Goal: Transaction & Acquisition: Subscribe to service/newsletter

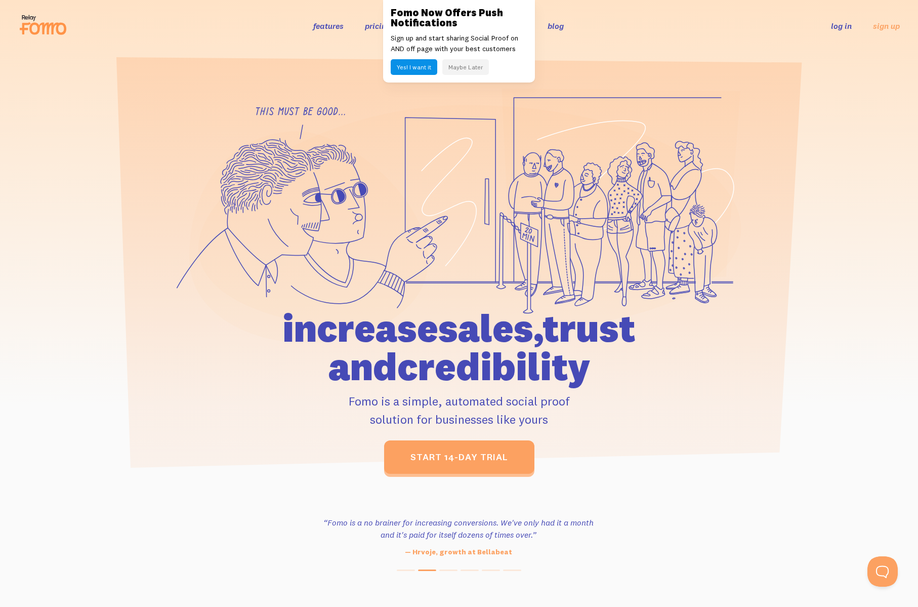
click at [459, 67] on button "Maybe Later" at bounding box center [465, 67] width 47 height 16
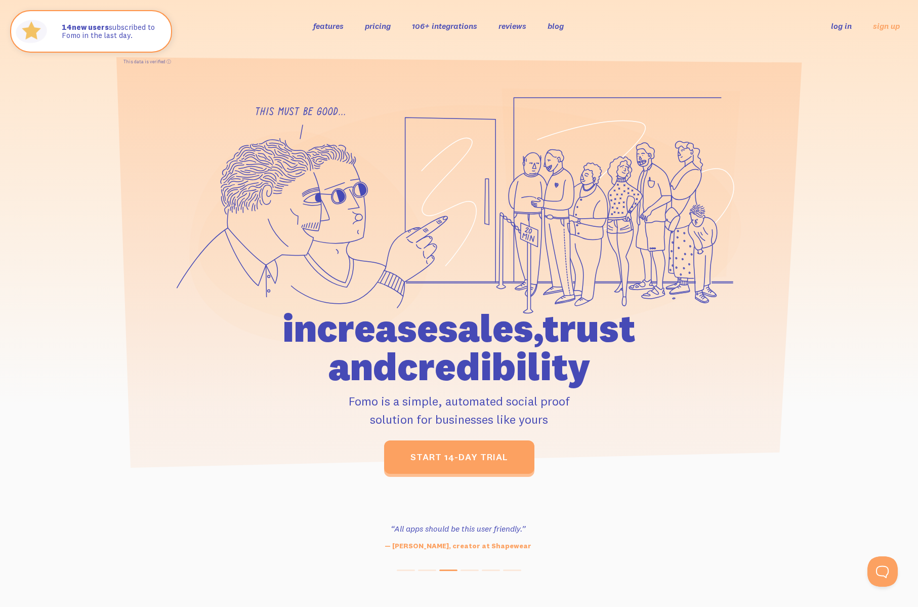
click at [385, 26] on link "pricing" at bounding box center [378, 26] width 26 height 10
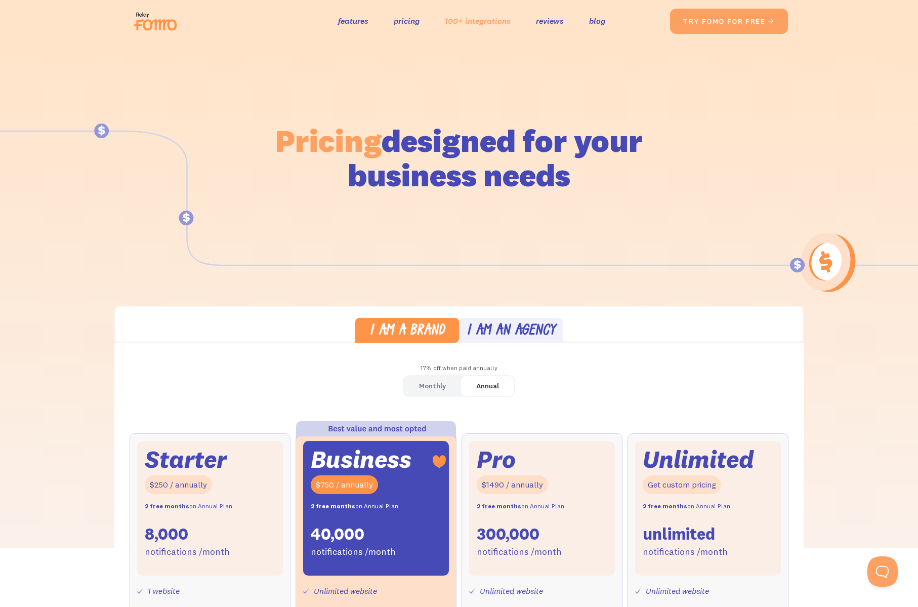
click at [486, 26] on link "100+ integrations" at bounding box center [478, 21] width 66 height 15
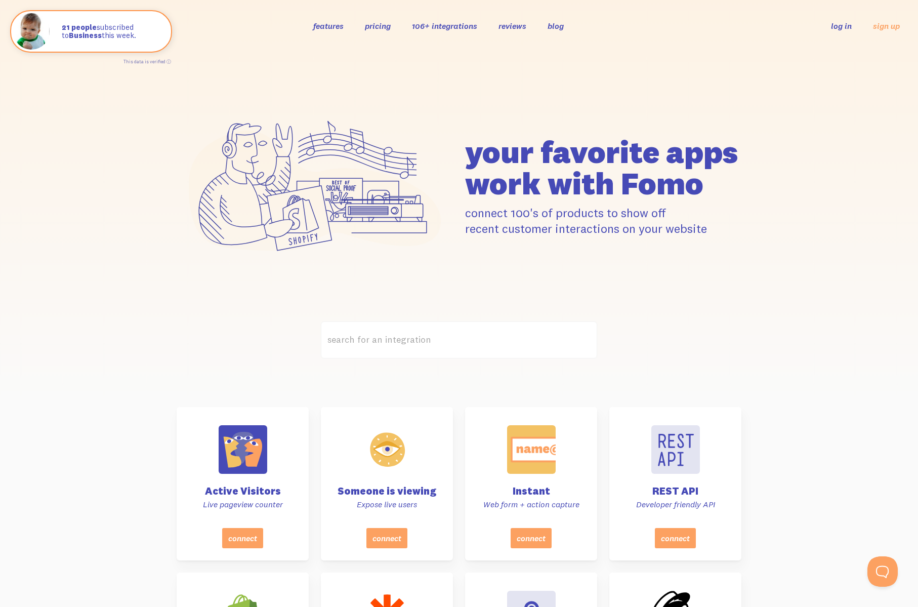
click at [399, 335] on label "search for an integration" at bounding box center [459, 339] width 276 height 37
click at [399, 335] on input "search for an integration" at bounding box center [459, 339] width 276 height 37
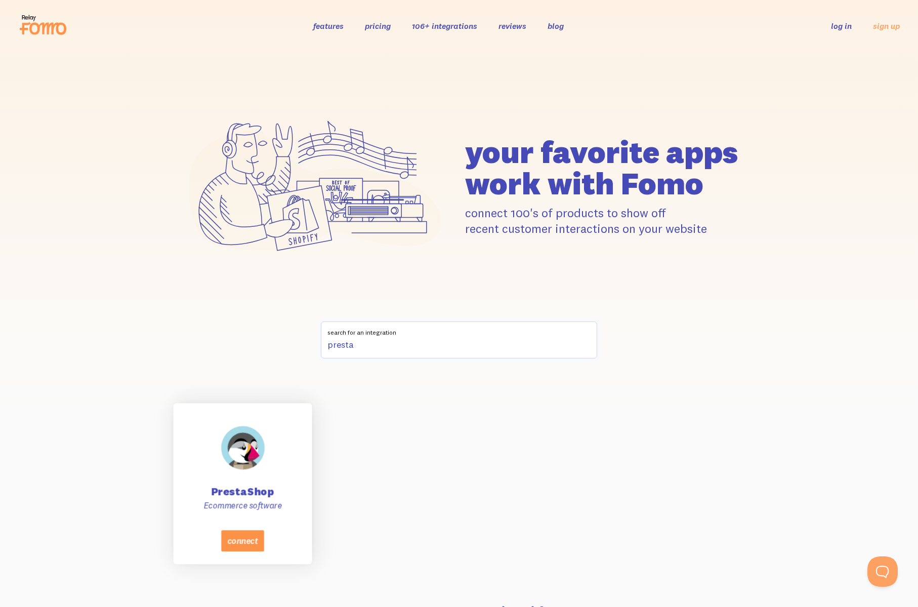
type input "presta"
click at [239, 542] on button "connect" at bounding box center [242, 540] width 43 height 21
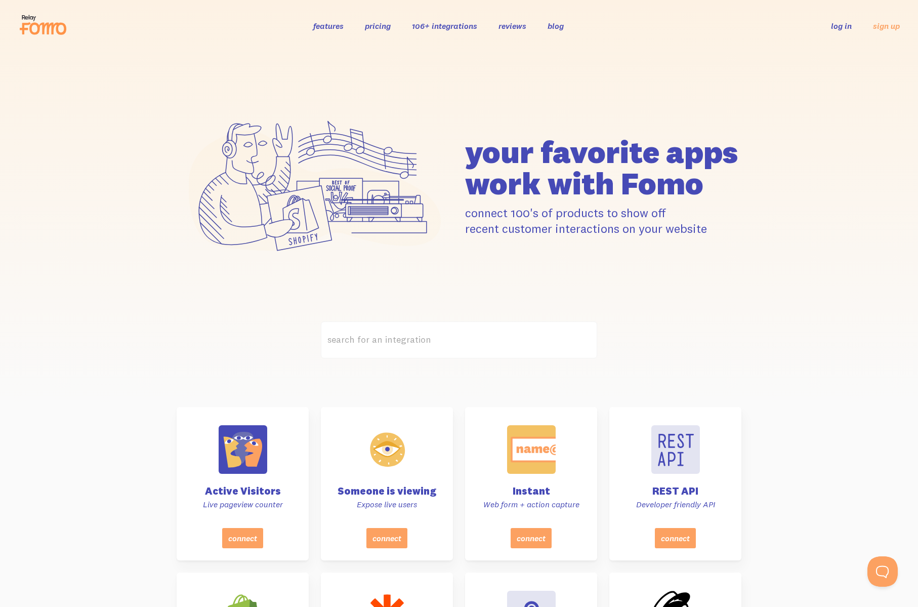
click at [521, 27] on link "reviews" at bounding box center [513, 26] width 28 height 10
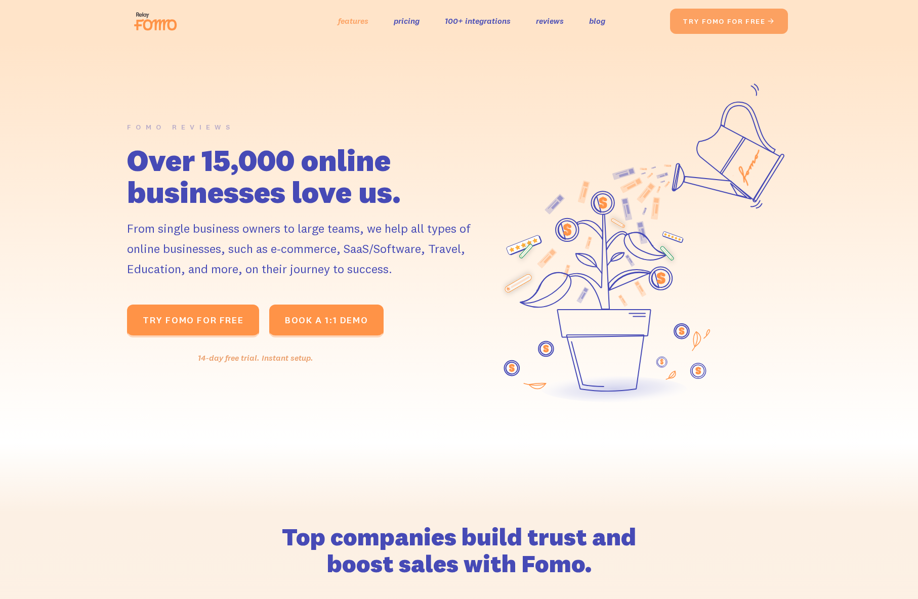
click at [359, 22] on link "features" at bounding box center [353, 21] width 30 height 15
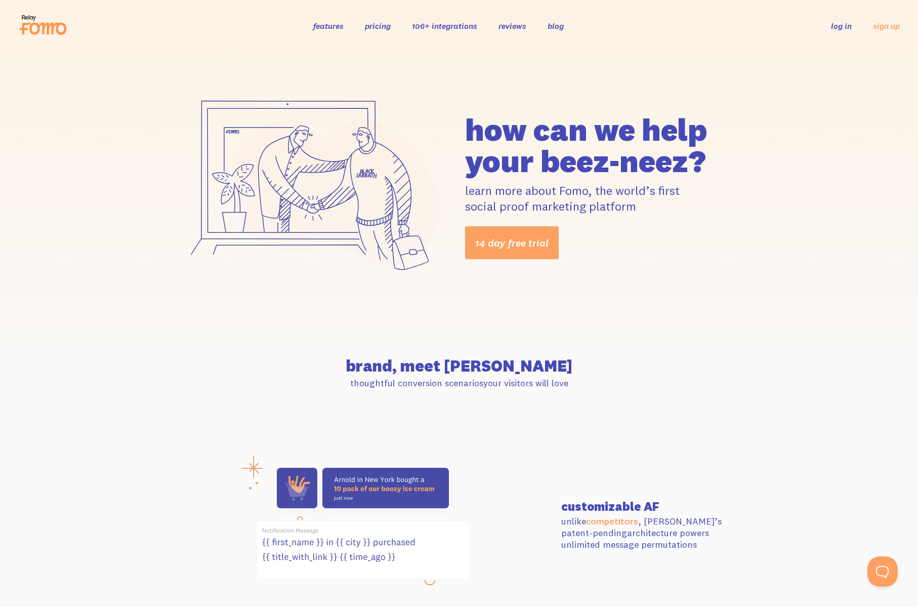
click at [377, 25] on link "pricing" at bounding box center [378, 26] width 26 height 10
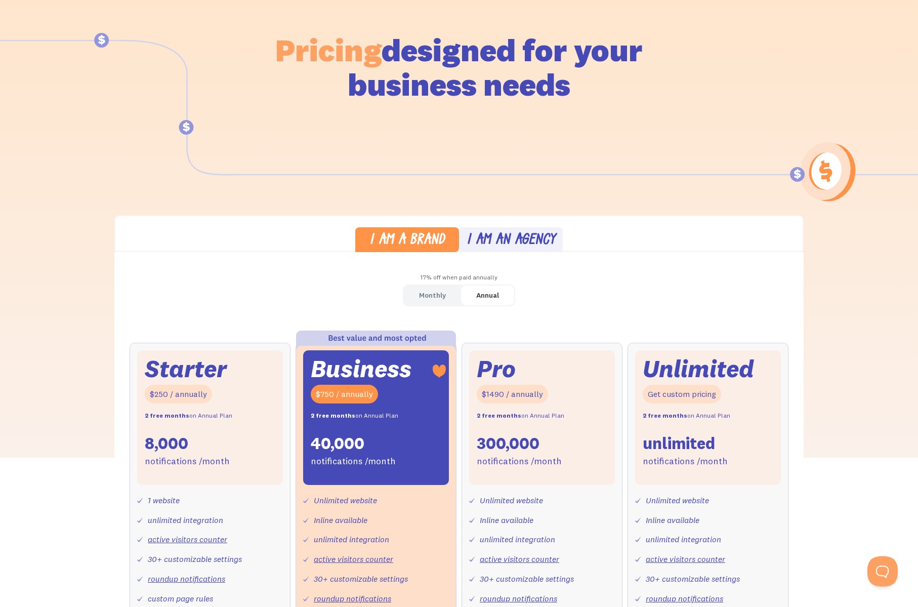
scroll to position [97, 0]
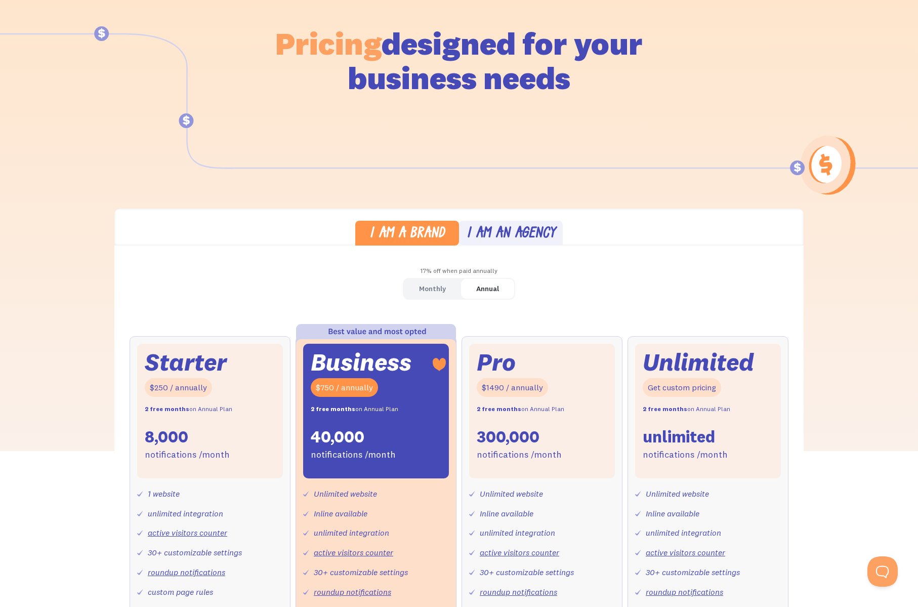
click at [515, 231] on div "I am an agency" at bounding box center [511, 234] width 89 height 15
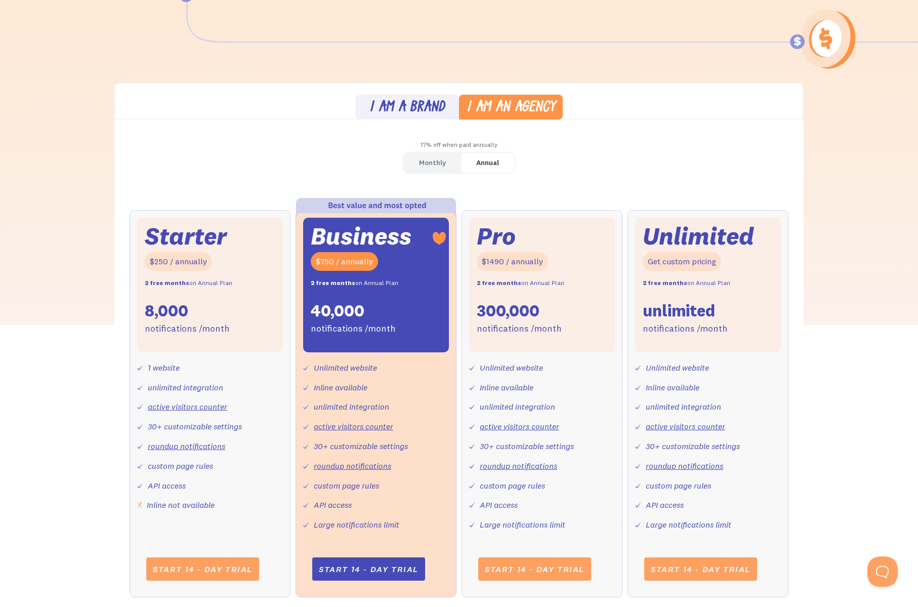
scroll to position [275, 0]
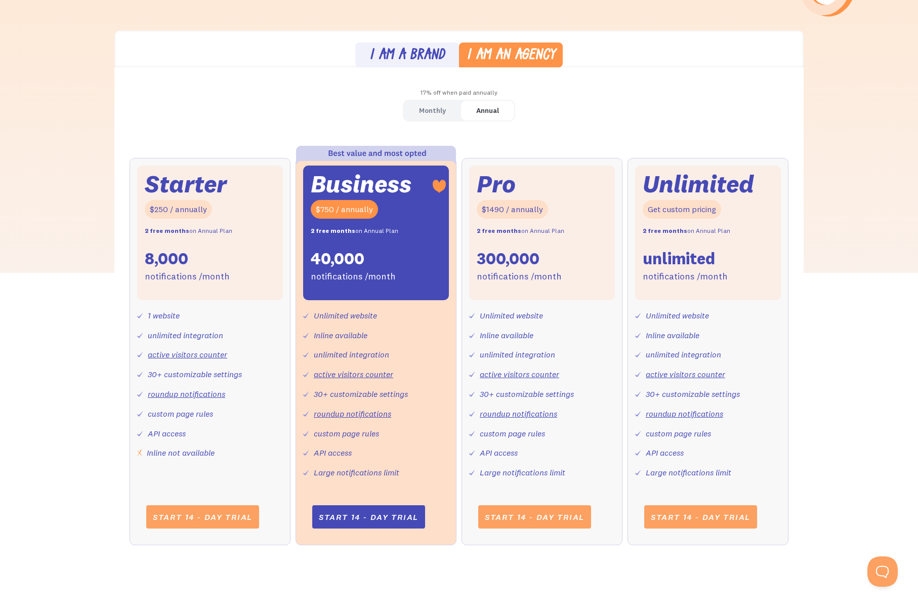
click at [442, 110] on div "Monthly" at bounding box center [432, 110] width 27 height 15
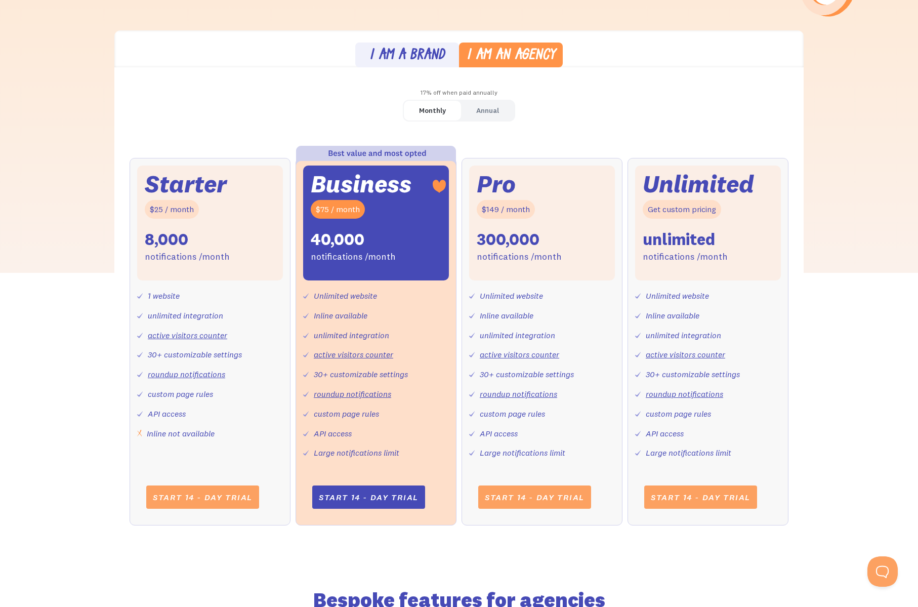
click at [496, 113] on div "Annual" at bounding box center [487, 110] width 23 height 15
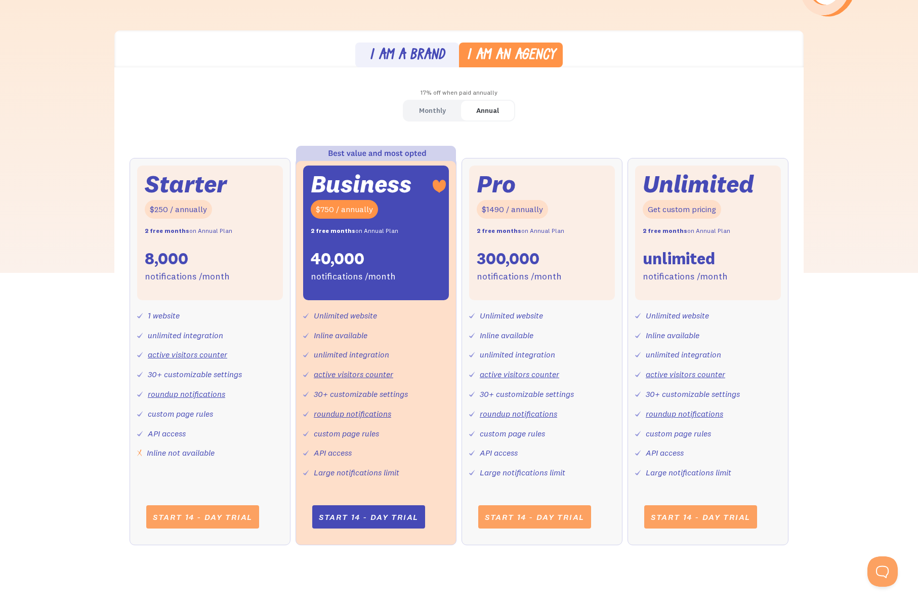
click at [428, 113] on div "Monthly" at bounding box center [432, 110] width 27 height 15
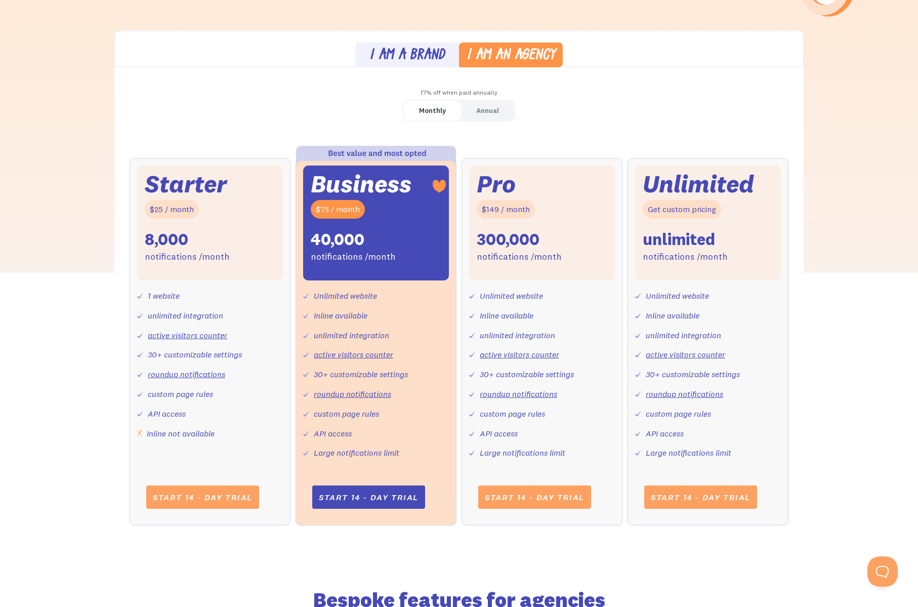
click at [493, 113] on div "Annual" at bounding box center [487, 110] width 23 height 15
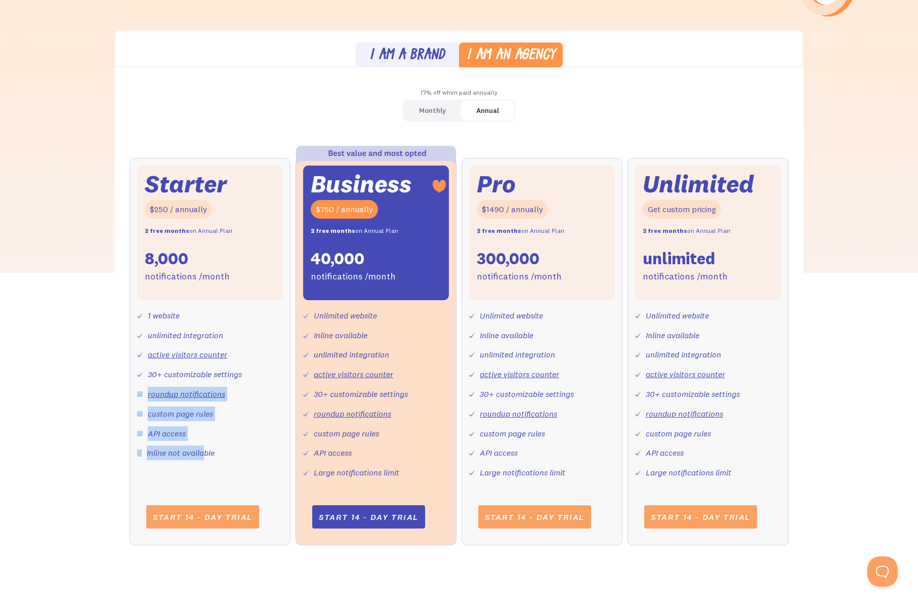
drag, startPoint x: 247, startPoint y: 456, endPoint x: 205, endPoint y: 457, distance: 42.0
click at [205, 457] on div "1 website unlimited integration active visitors counter 30+ customizable settin…" at bounding box center [210, 380] width 146 height 160
click at [221, 456] on div "1 website unlimited integration active visitors counter 30+ customizable settin…" at bounding box center [210, 380] width 146 height 160
drag, startPoint x: 197, startPoint y: 455, endPoint x: 213, endPoint y: 463, distance: 17.4
click at [151, 449] on div "1 website unlimited integration active visitors counter 30+ customizable settin…" at bounding box center [210, 380] width 146 height 160
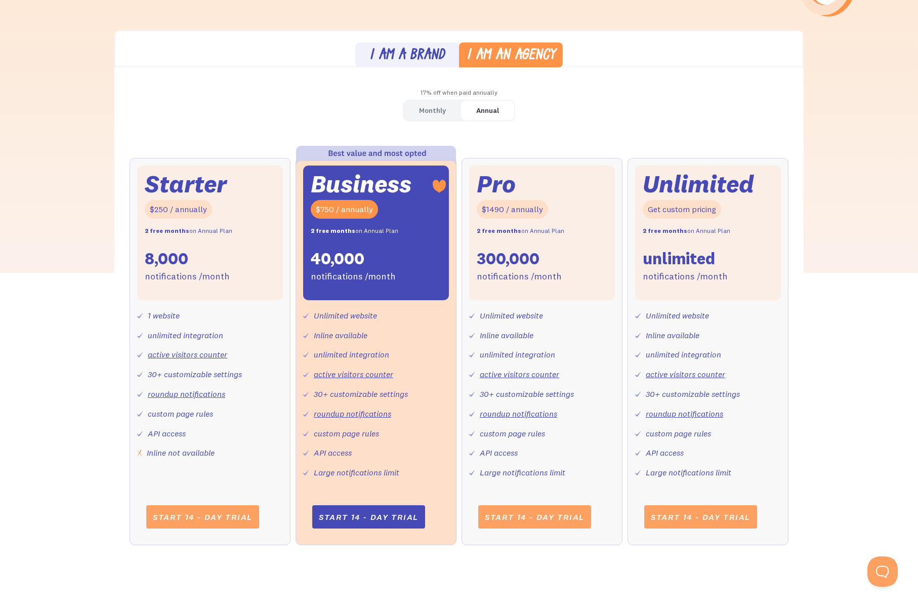
click at [213, 463] on div "Starter $250 / annually 2 free months on Annual Plan 8,000 notifications /month…" at bounding box center [210, 351] width 161 height 387
drag, startPoint x: 224, startPoint y: 454, endPoint x: 163, endPoint y: 455, distance: 61.3
click at [159, 456] on div "1 website unlimited integration active visitors counter 30+ customizable settin…" at bounding box center [210, 380] width 146 height 160
drag, startPoint x: 163, startPoint y: 455, endPoint x: 193, endPoint y: 455, distance: 30.4
click at [163, 455] on div "Inline not available" at bounding box center [181, 453] width 68 height 15
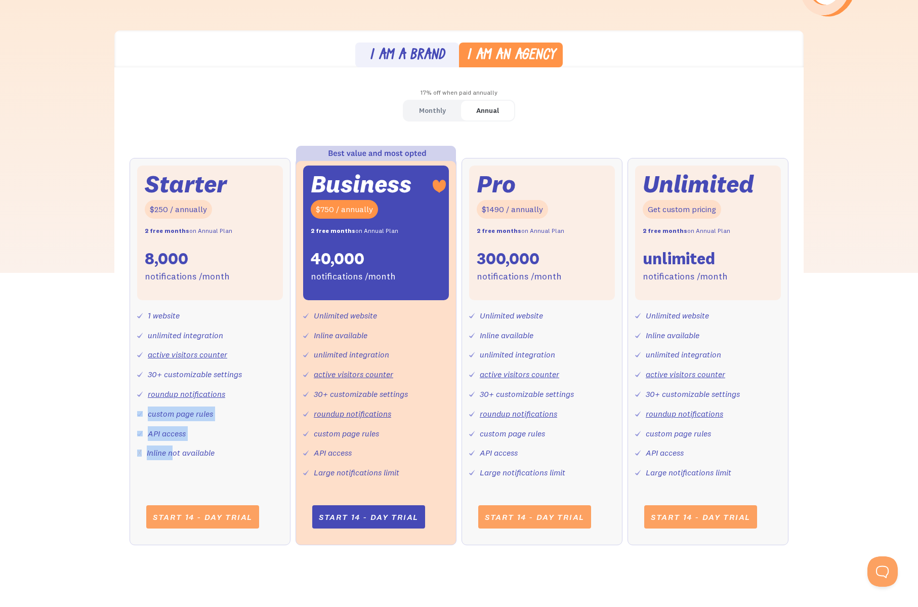
drag, startPoint x: 218, startPoint y: 455, endPoint x: 174, endPoint y: 453, distance: 44.1
click at [174, 453] on div "1 website unlimited integration active visitors counter 30+ customizable settin…" at bounding box center [210, 380] width 146 height 160
click at [153, 450] on div "Inline not available" at bounding box center [181, 453] width 68 height 15
click at [180, 452] on div "Inline not available" at bounding box center [181, 453] width 68 height 15
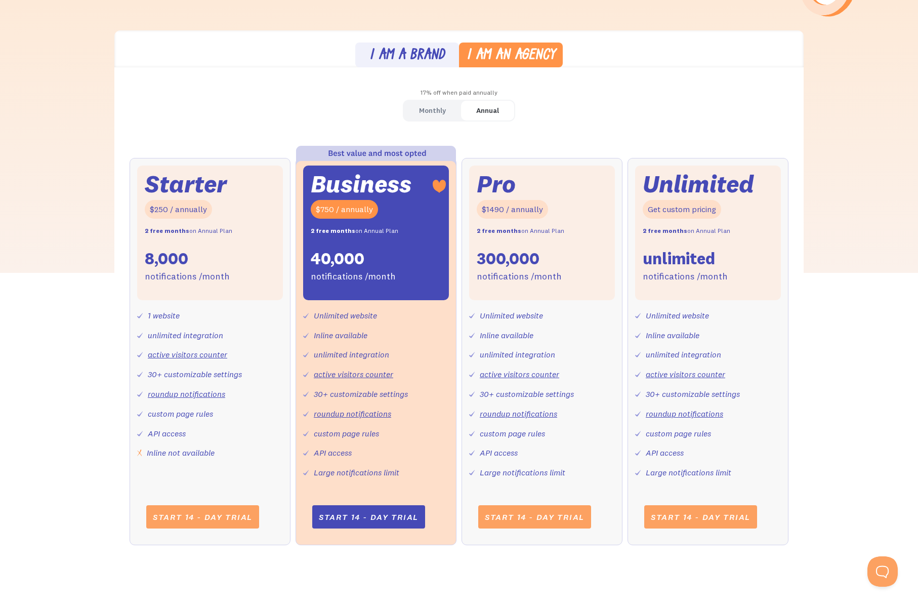
click at [180, 452] on div "Inline not available" at bounding box center [181, 453] width 68 height 15
click at [433, 60] on div "I am a brand" at bounding box center [407, 56] width 75 height 15
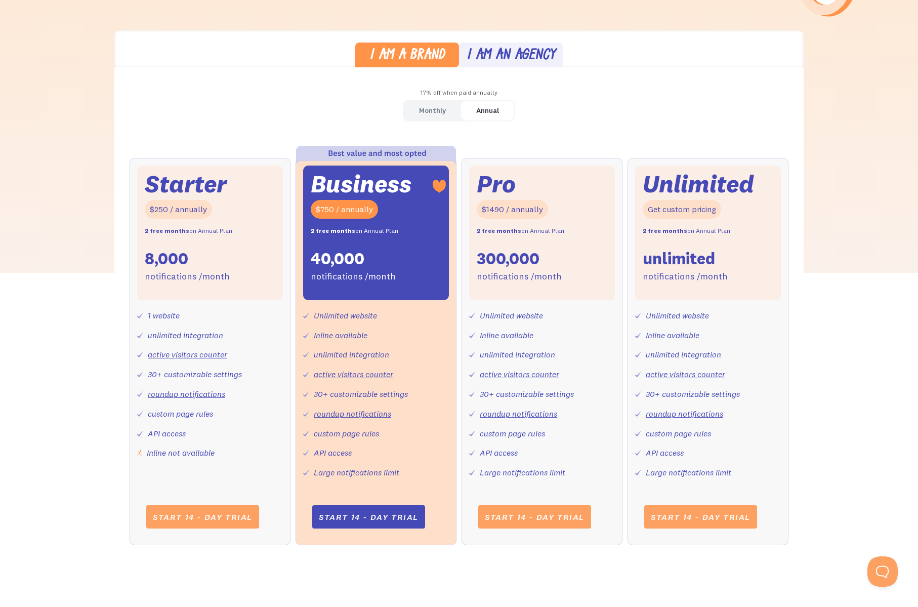
click at [515, 57] on div "I am an agency" at bounding box center [511, 56] width 89 height 15
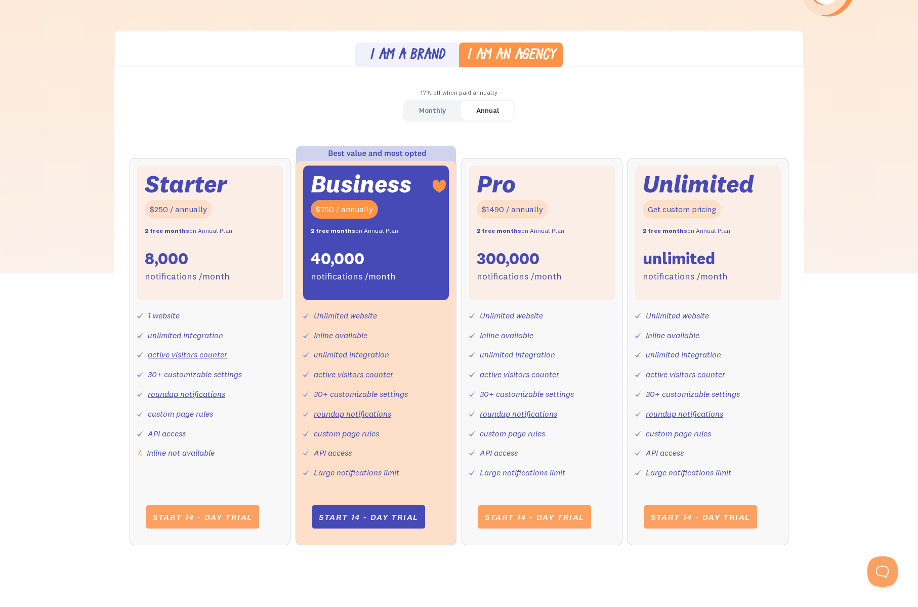
click at [429, 109] on div "Monthly" at bounding box center [432, 110] width 27 height 15
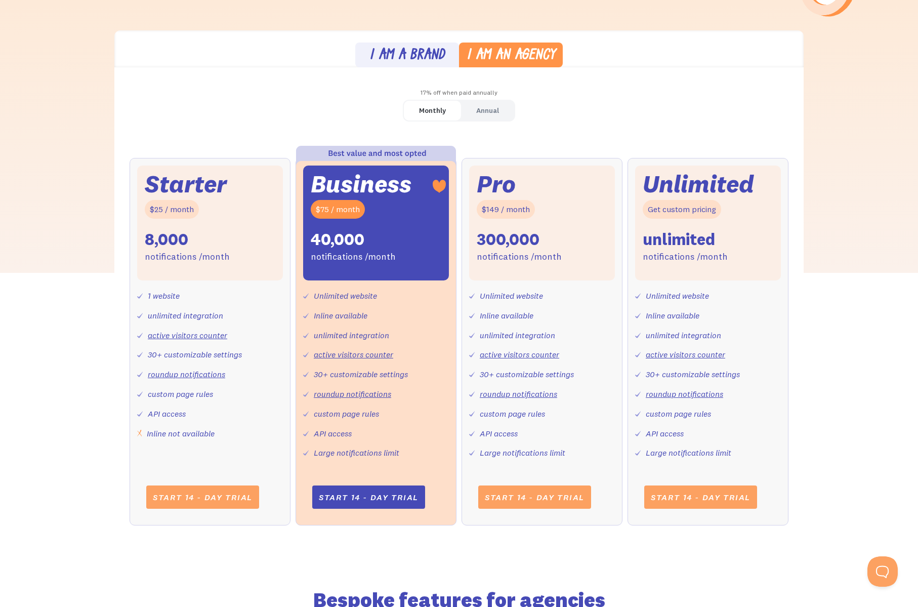
click at [467, 105] on link "Annual" at bounding box center [487, 111] width 53 height 20
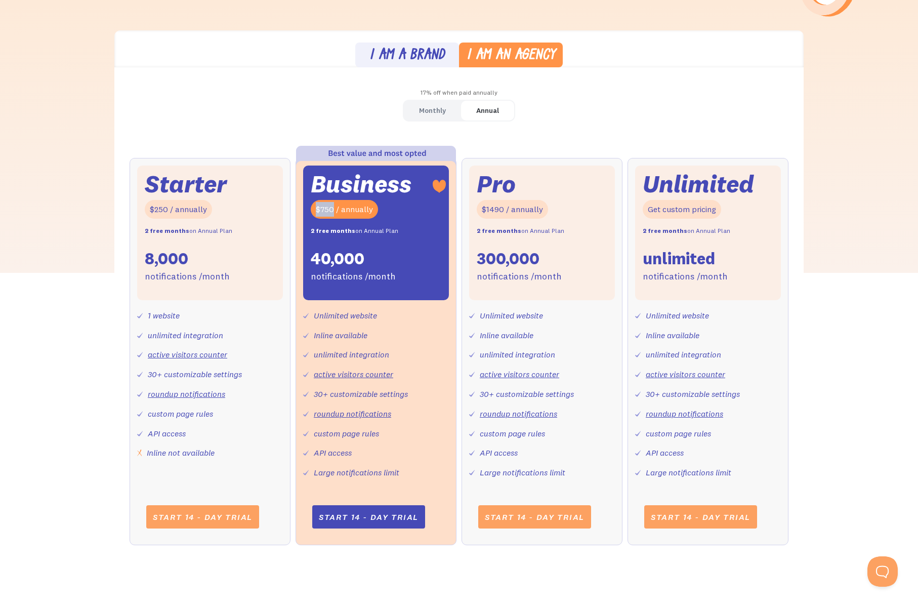
drag, startPoint x: 333, startPoint y: 211, endPoint x: 314, endPoint y: 210, distance: 19.3
click at [314, 210] on div "$750 / annually" at bounding box center [344, 209] width 67 height 19
copy div "$750"
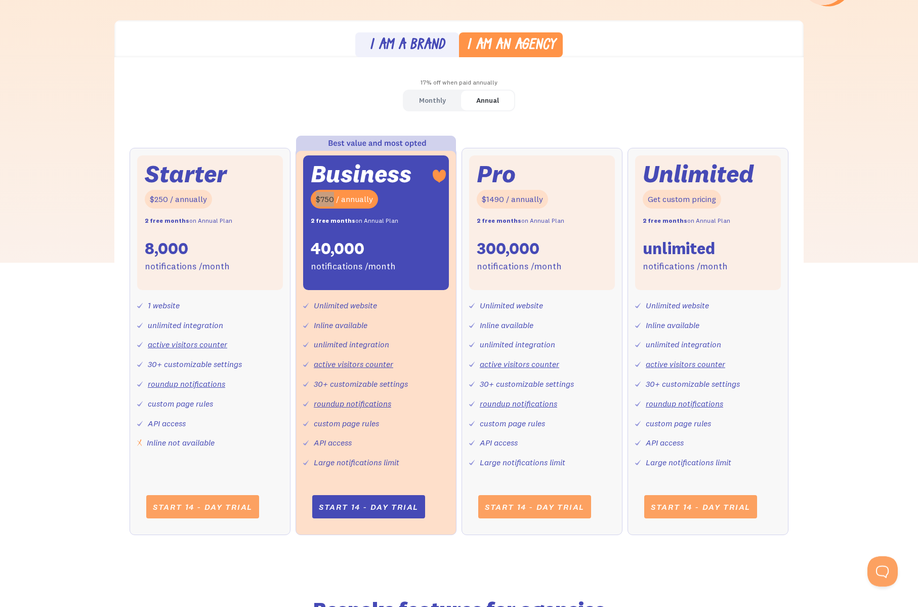
scroll to position [300, 0]
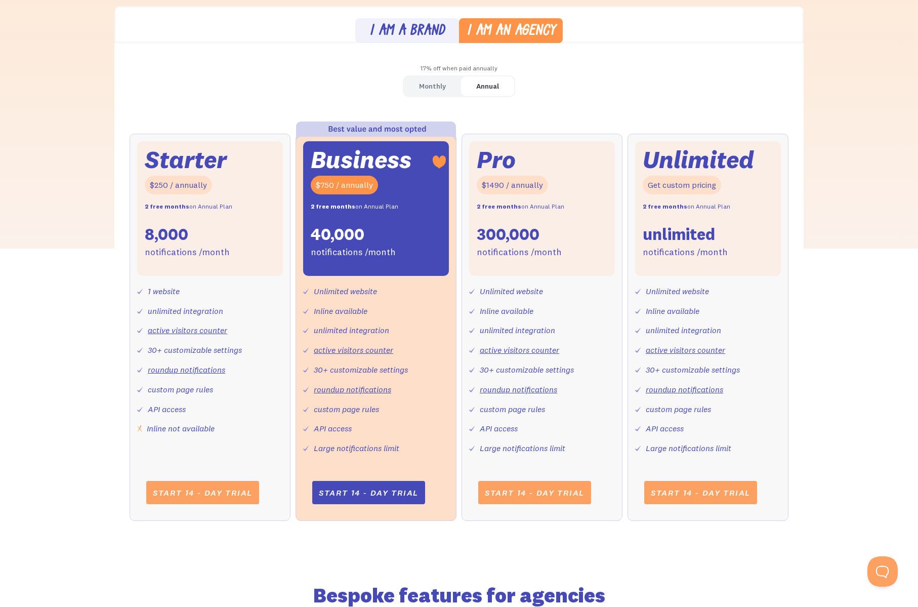
click at [870, 275] on div "I am a brand I am an agency 17% off when paid annually Monthly Annual Starter $…" at bounding box center [459, 379] width 918 height 746
click at [442, 84] on div "Monthly" at bounding box center [432, 86] width 27 height 15
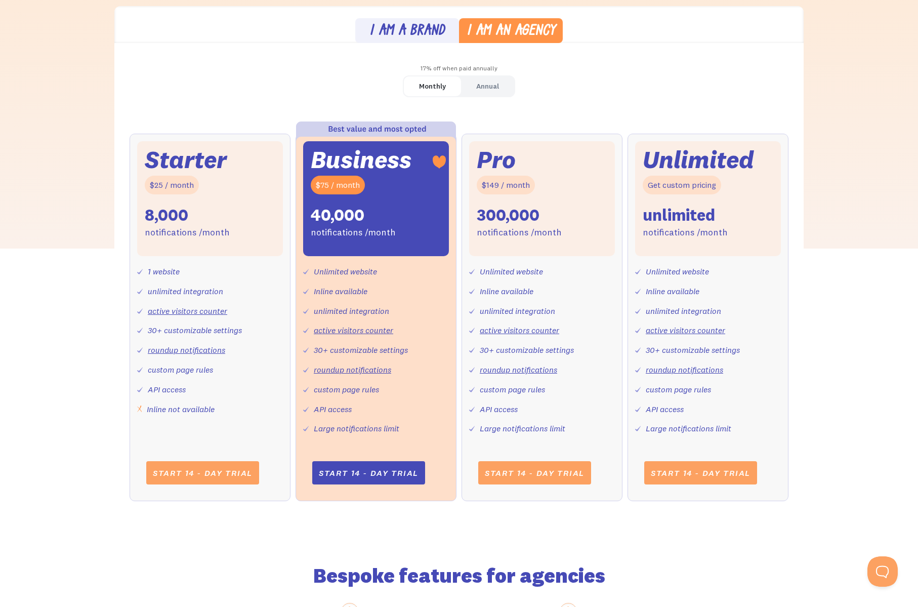
click at [491, 89] on div "Annual" at bounding box center [487, 86] width 23 height 15
